Goal: Information Seeking & Learning: Learn about a topic

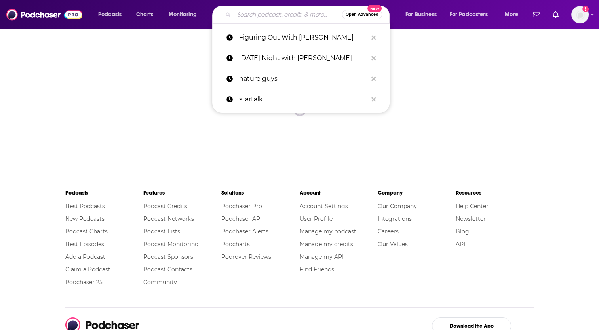
click at [273, 17] on input "Search podcasts, credits, & more..." at bounding box center [288, 14] width 108 height 13
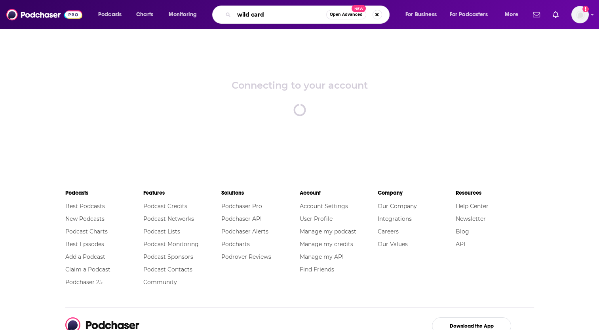
type input "wild card"
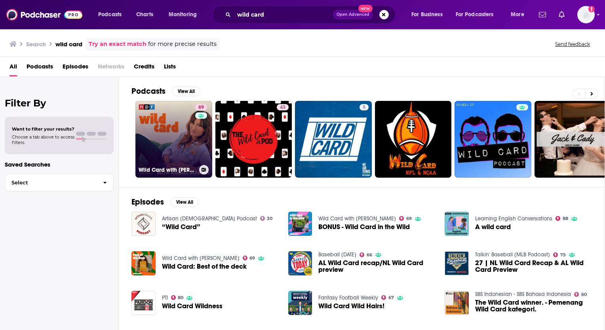
click at [174, 120] on link "69 Wild Card with [PERSON_NAME]" at bounding box center [173, 139] width 77 height 77
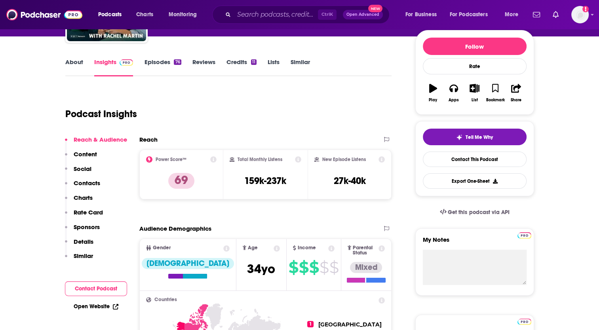
scroll to position [91, 0]
